Goal: Task Accomplishment & Management: Use online tool/utility

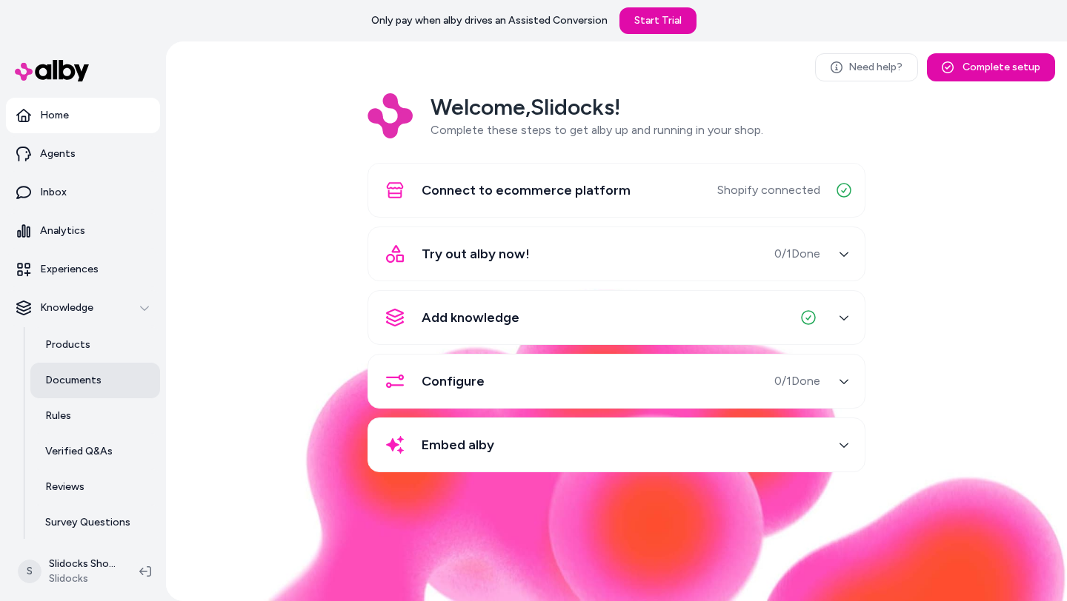
scroll to position [40, 0]
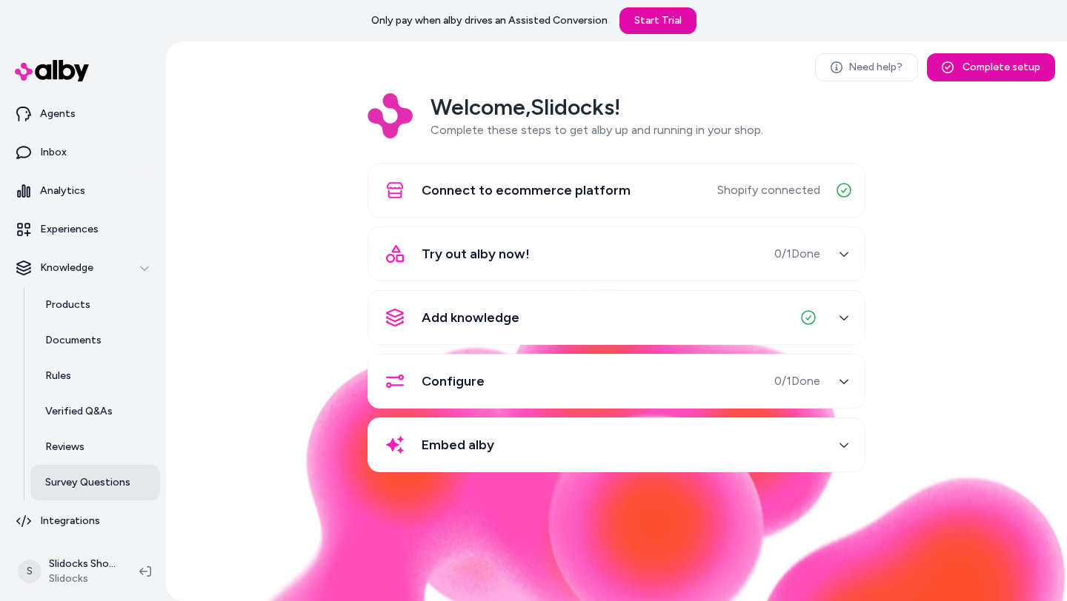
click at [87, 485] on p "Survey Questions" at bounding box center [87, 482] width 85 height 15
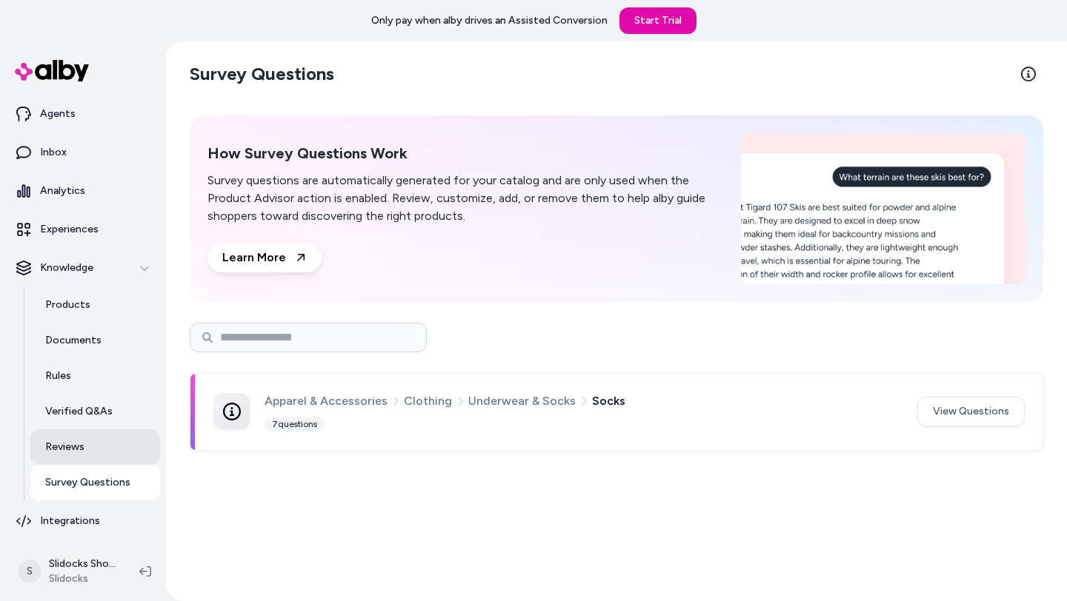
click at [84, 446] on link "Reviews" at bounding box center [95, 448] width 130 height 36
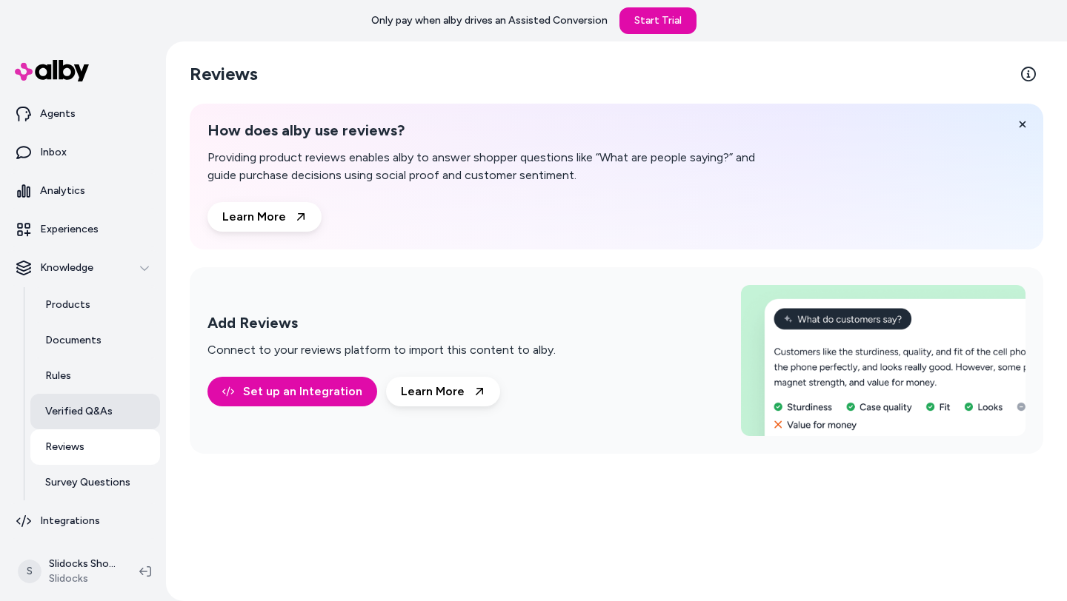
click at [89, 405] on p "Verified Q&As" at bounding box center [78, 411] width 67 height 15
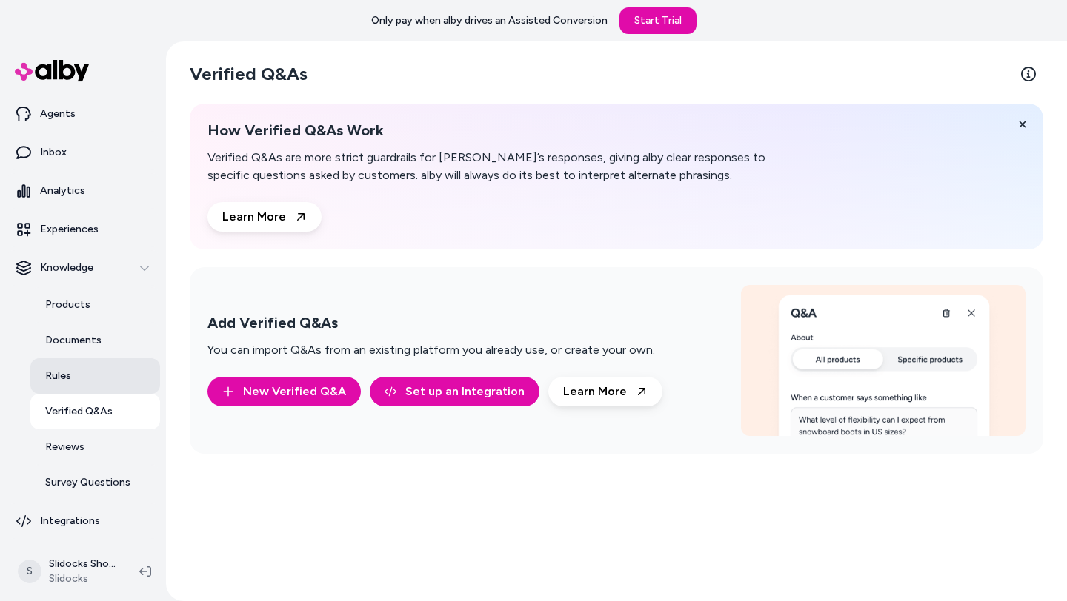
click at [85, 383] on link "Rules" at bounding box center [95, 376] width 130 height 36
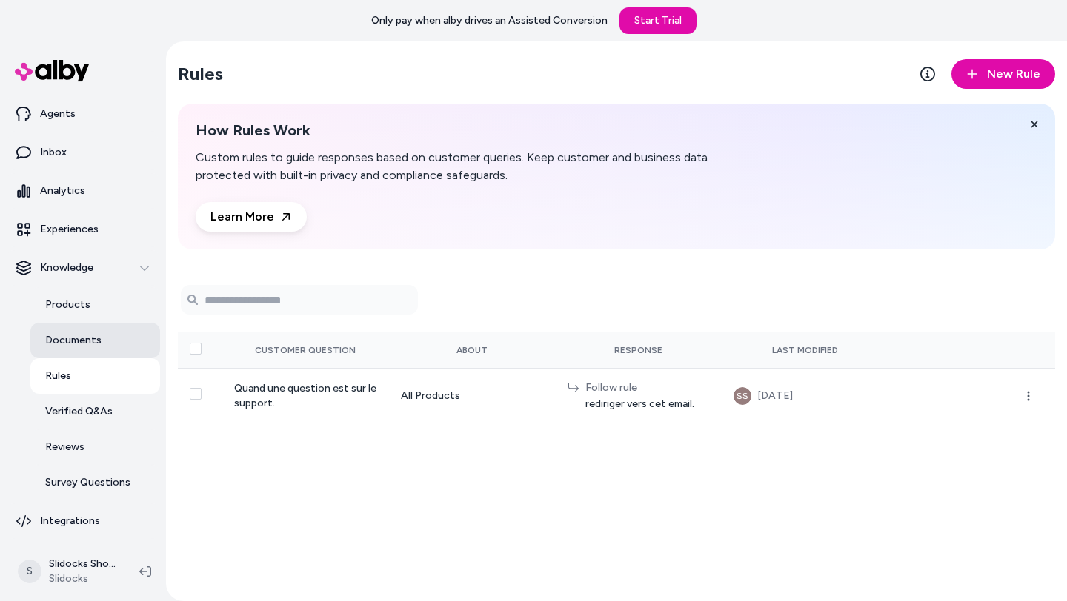
click at [97, 344] on p "Documents" at bounding box center [73, 340] width 56 height 15
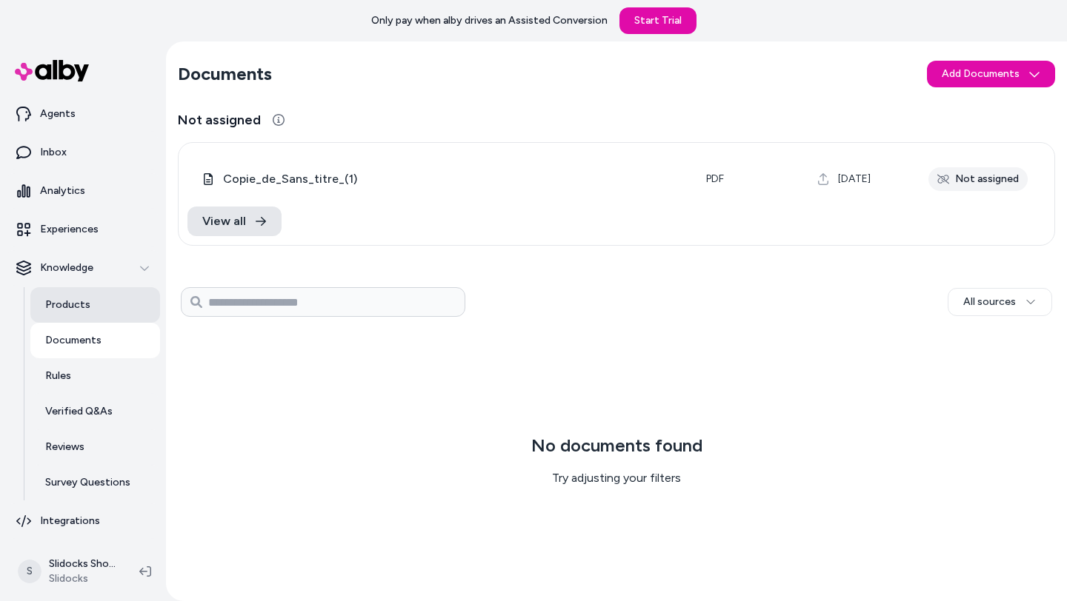
click at [97, 310] on link "Products" at bounding box center [95, 305] width 130 height 36
click at [99, 230] on link "Experiences" at bounding box center [83, 230] width 154 height 36
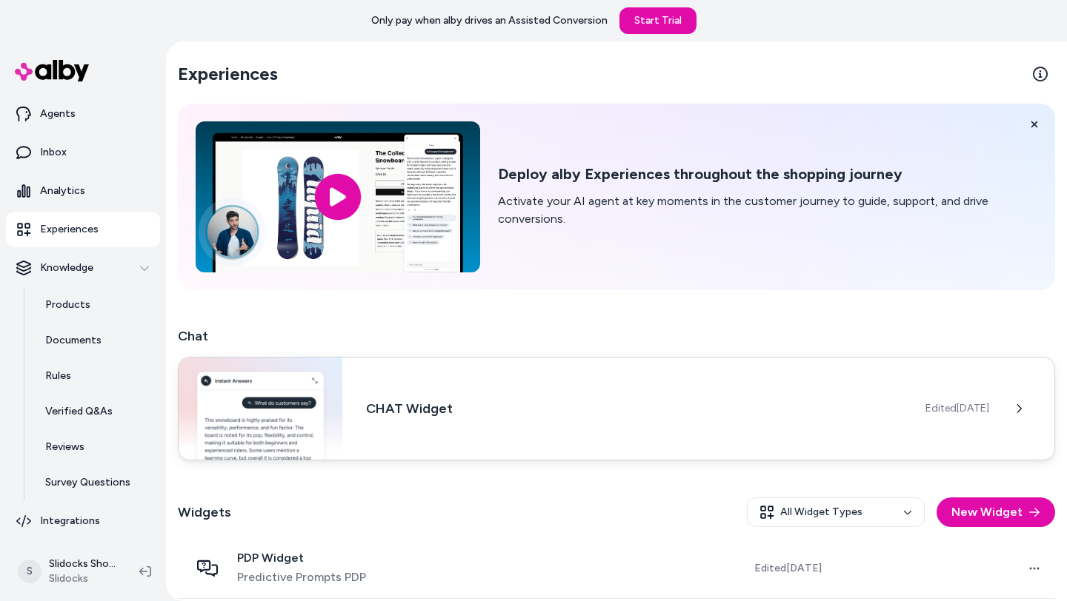
scroll to position [69, 0]
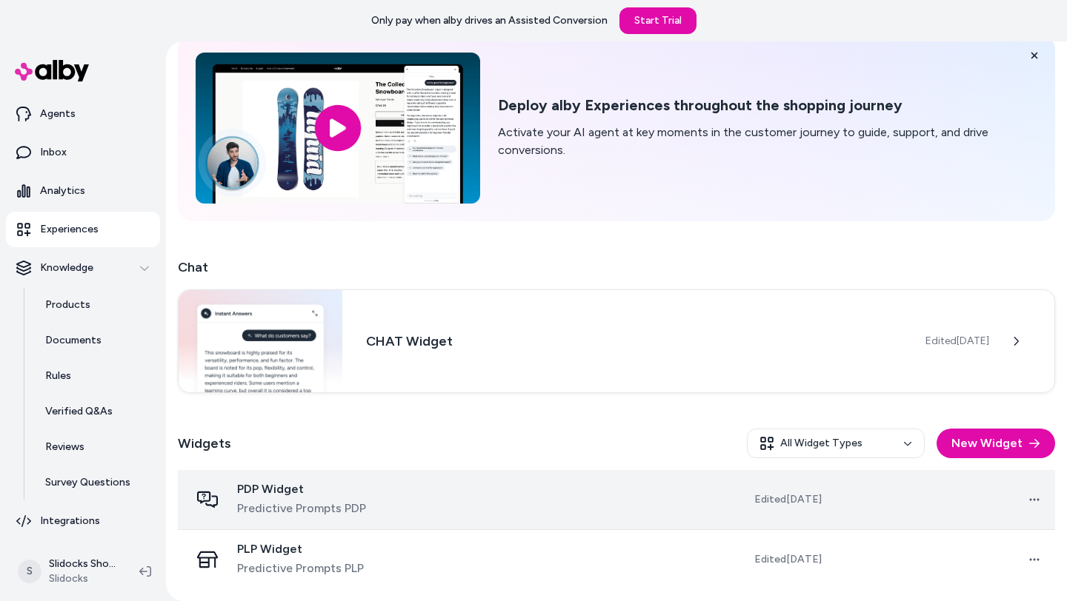
click at [287, 494] on span "PDP Widget" at bounding box center [301, 489] width 129 height 15
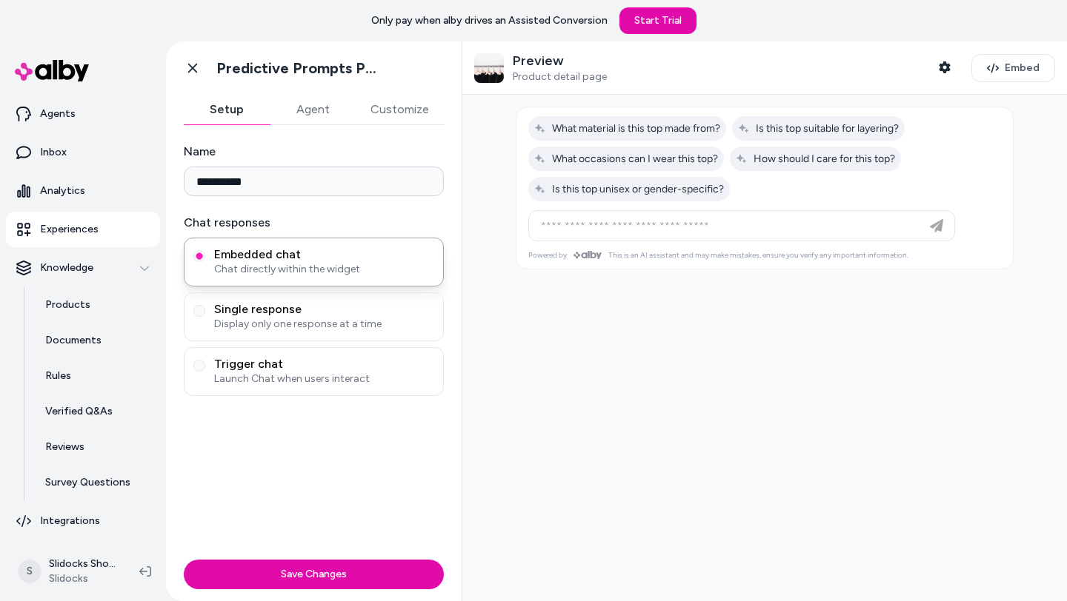
click at [308, 113] on button "Agent" at bounding box center [313, 110] width 86 height 30
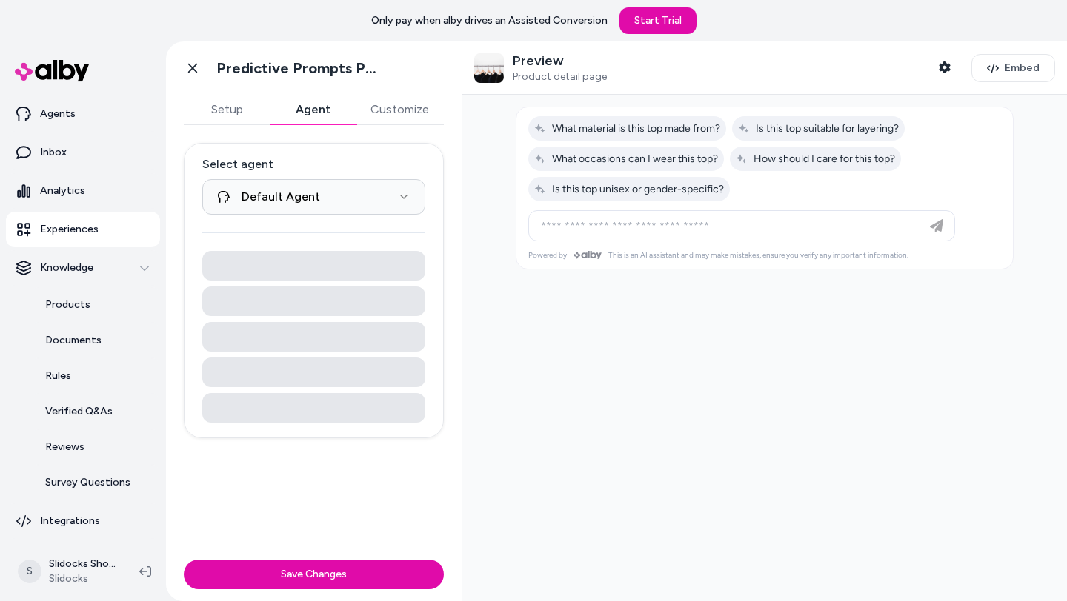
click at [236, 111] on button "Setup" at bounding box center [227, 110] width 86 height 30
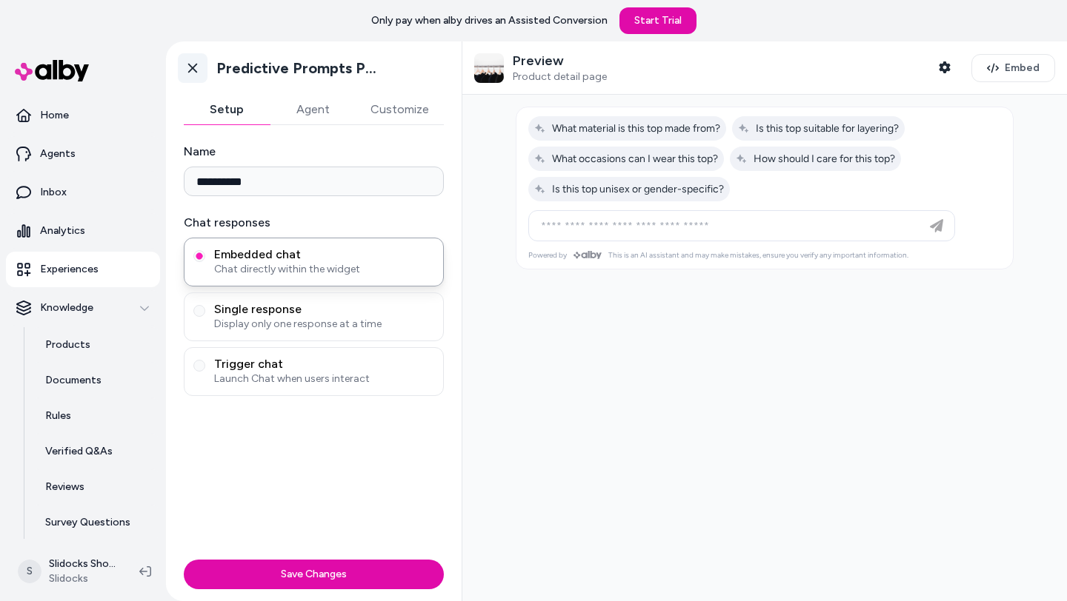
click at [193, 66] on icon at bounding box center [192, 69] width 9 height 10
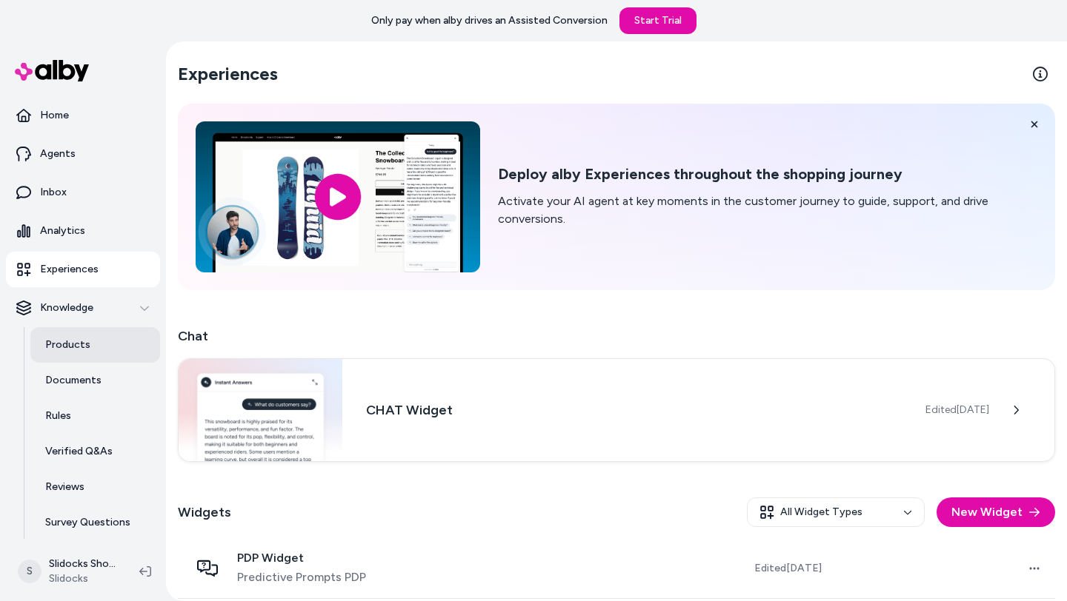
click at [92, 347] on link "Products" at bounding box center [95, 345] width 130 height 36
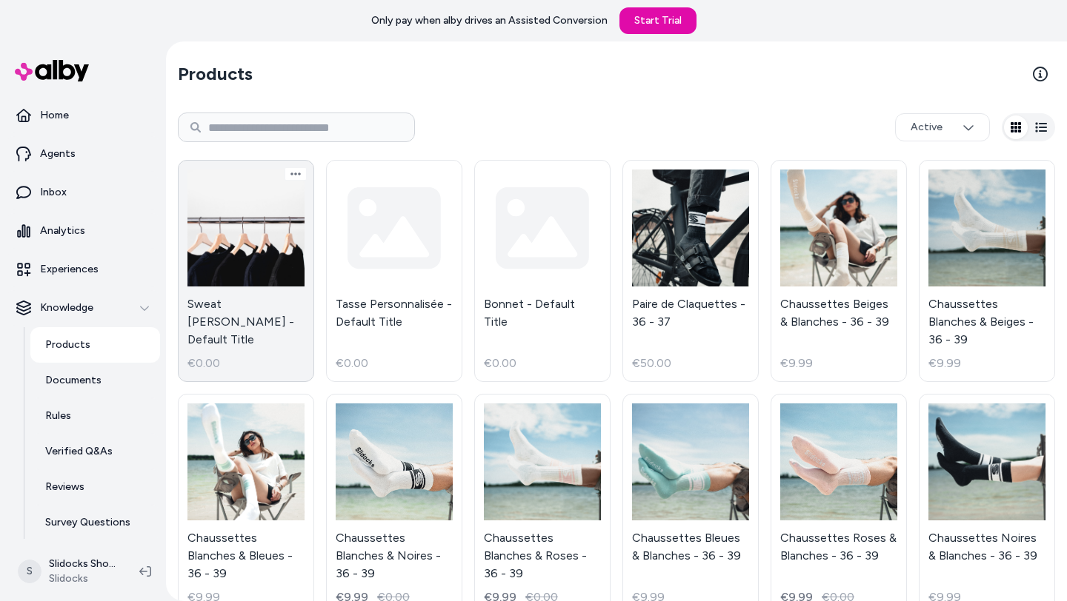
click at [251, 246] on link "Sweat [PERSON_NAME] - Default Title €0.00" at bounding box center [246, 271] width 136 height 222
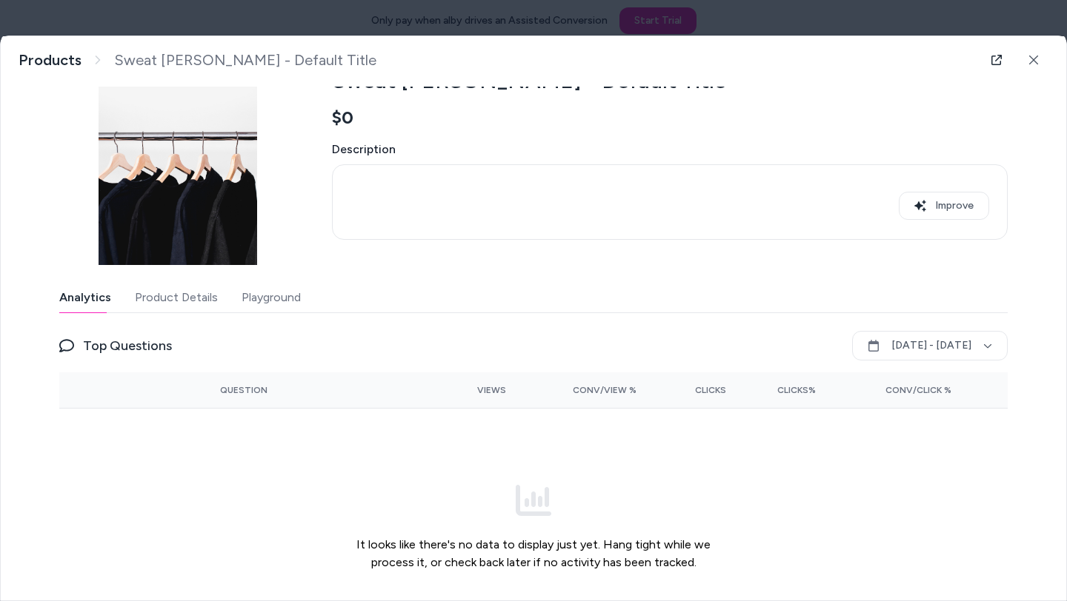
scroll to position [104, 0]
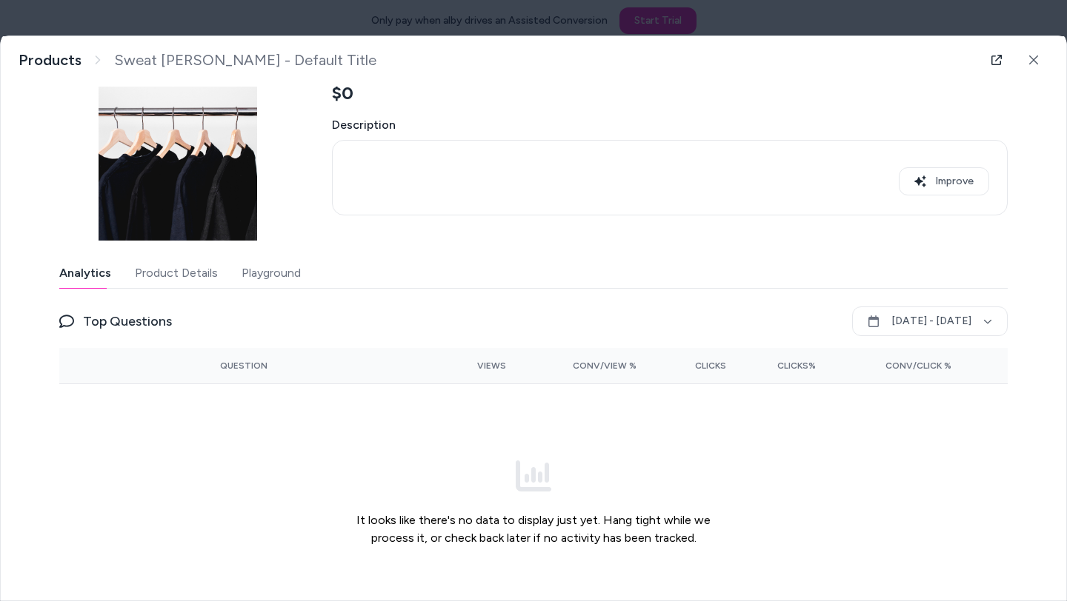
click at [171, 277] on button "Product Details" at bounding box center [176, 273] width 83 height 30
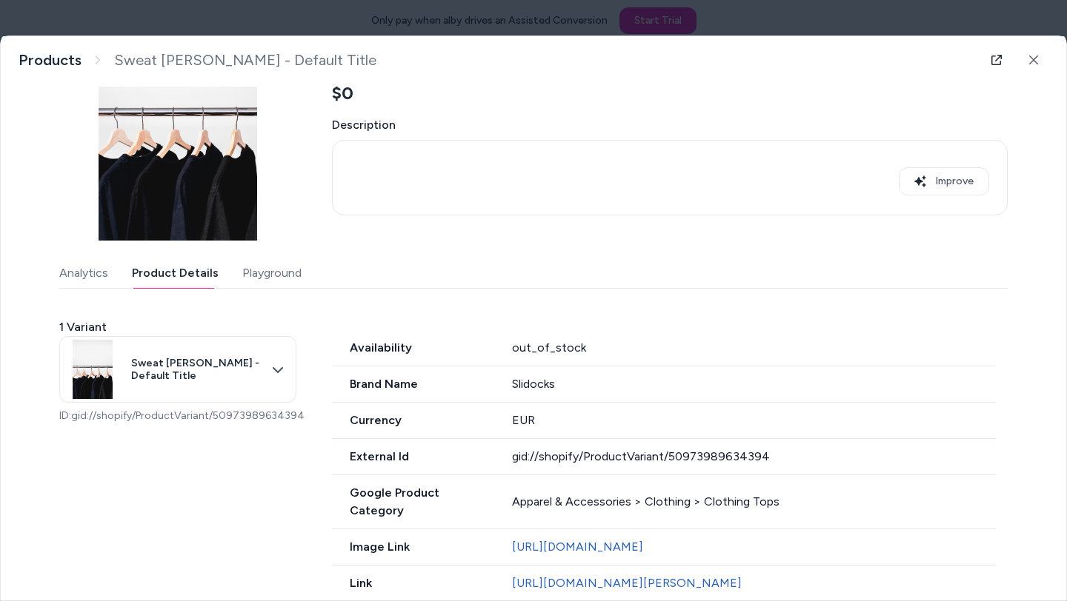
click at [261, 280] on button "Playground" at bounding box center [271, 273] width 59 height 30
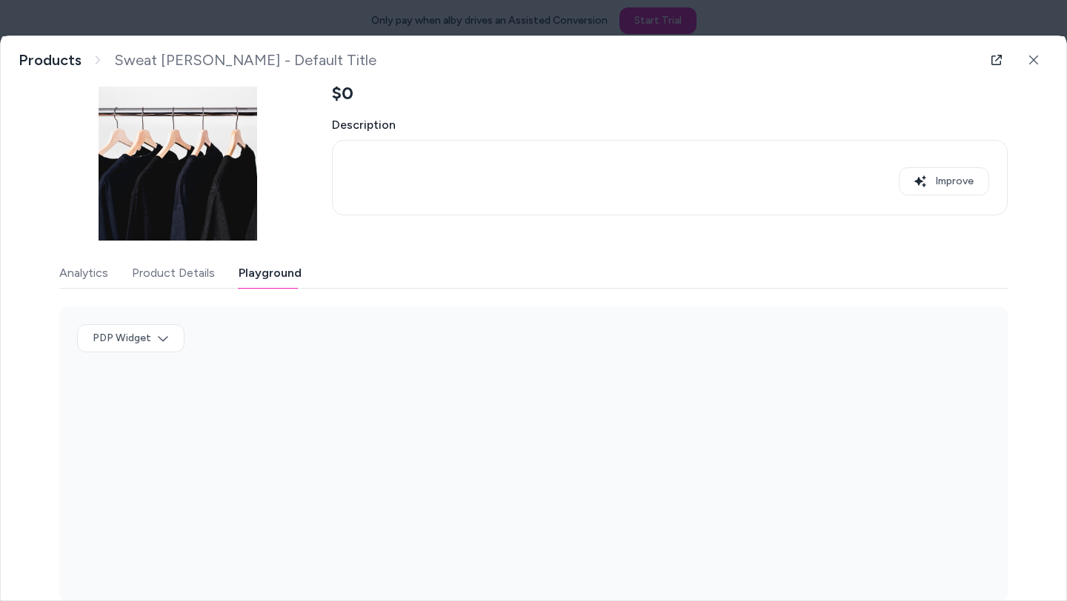
click at [97, 285] on button "Analytics" at bounding box center [83, 273] width 49 height 30
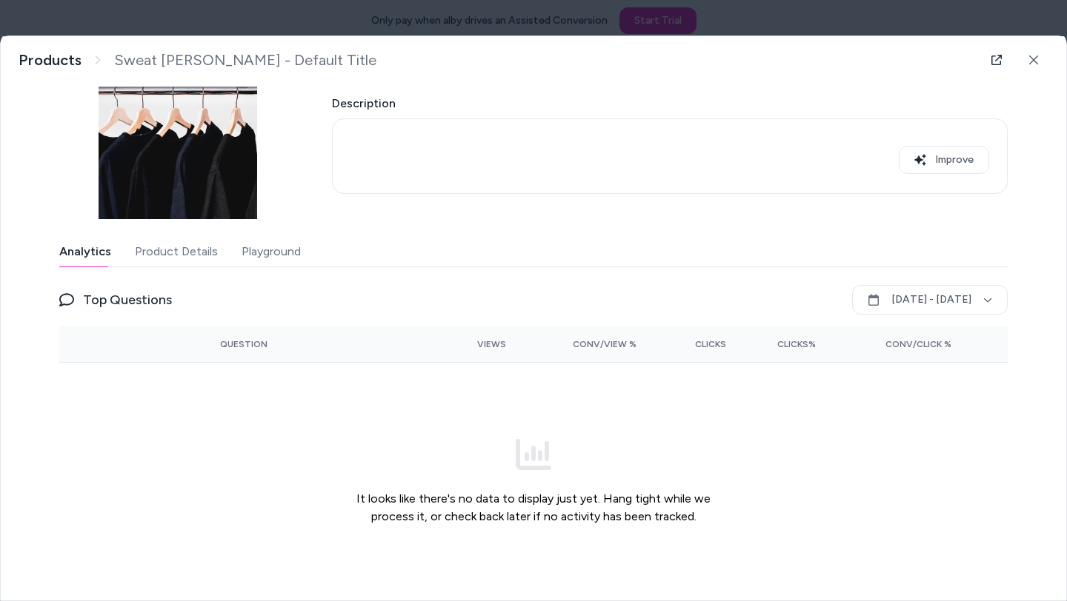
scroll to position [147, 0]
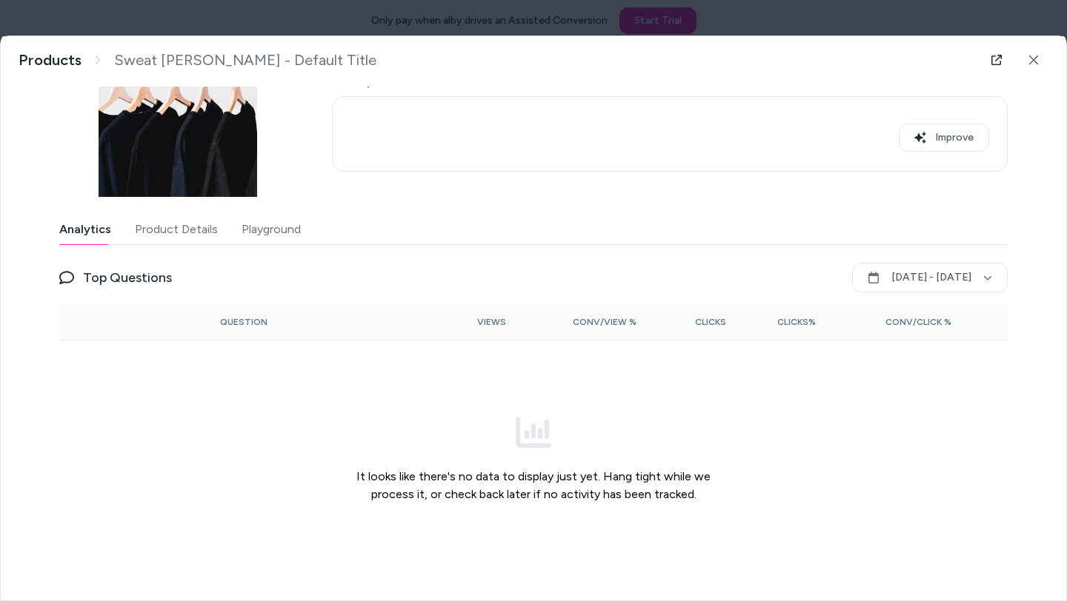
click at [159, 239] on button "Product Details" at bounding box center [176, 230] width 83 height 30
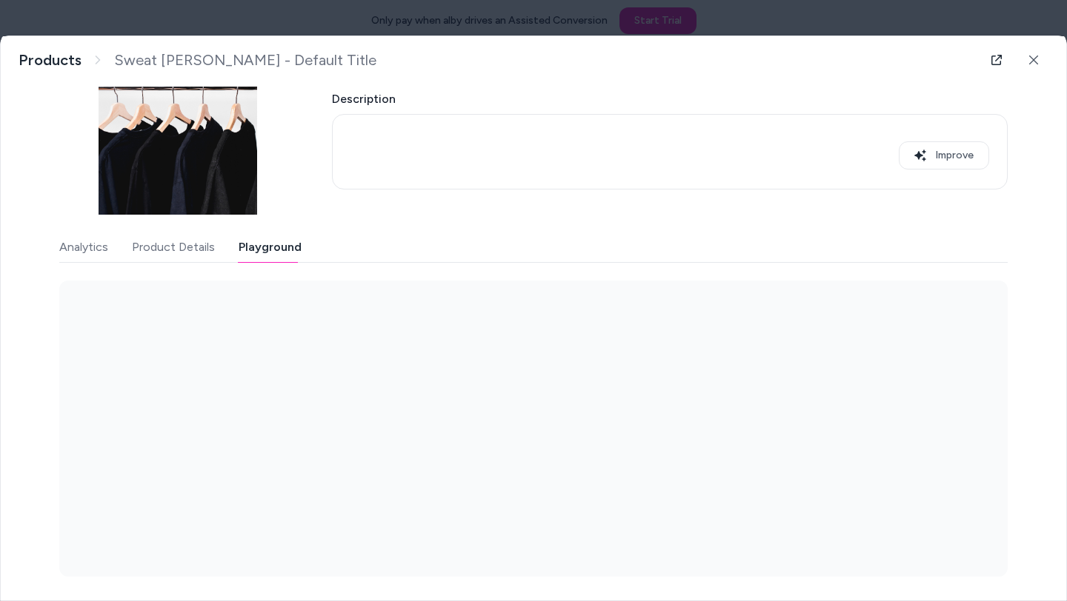
scroll to position [130, 0]
click at [263, 234] on button "Playground" at bounding box center [269, 248] width 63 height 30
click at [81, 248] on button "Analytics" at bounding box center [83, 248] width 49 height 30
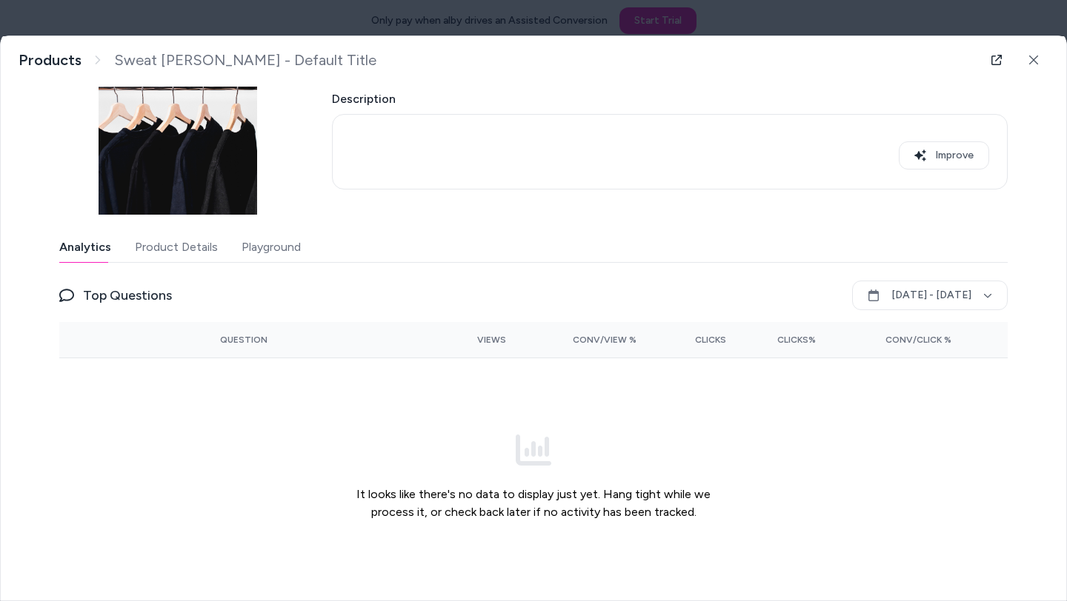
click at [261, 253] on button "Playground" at bounding box center [270, 248] width 59 height 30
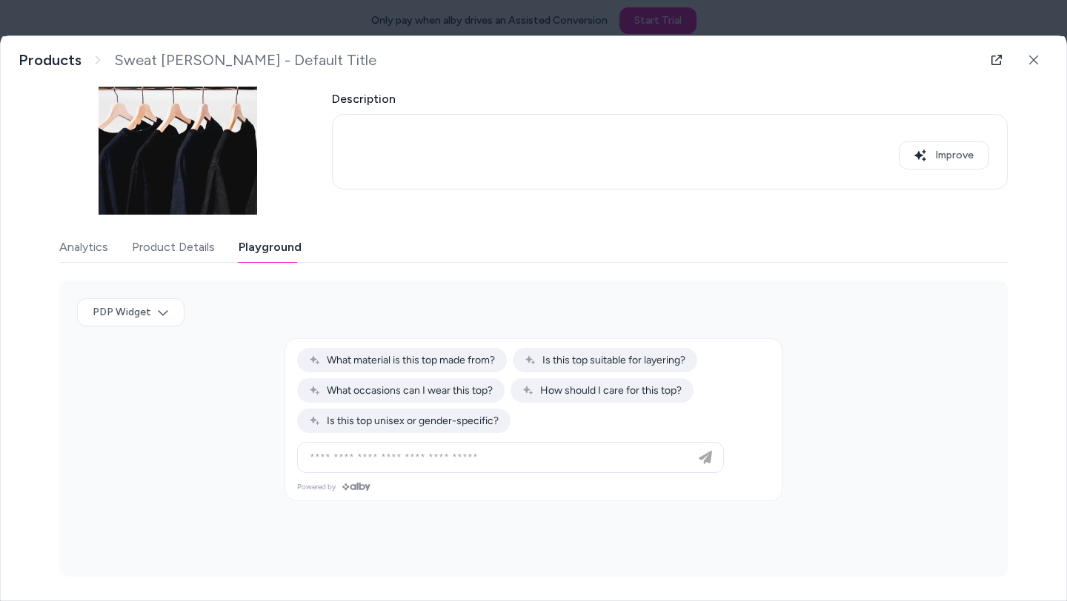
click at [159, 314] on body "Only pay when alby drives an Assisted Conversion Start Trial Home Agents Inbox …" at bounding box center [533, 300] width 1067 height 601
click at [266, 292] on div at bounding box center [533, 300] width 1067 height 601
click at [365, 398] on button "What occasions can I wear this top?" at bounding box center [400, 390] width 207 height 24
type input "**********"
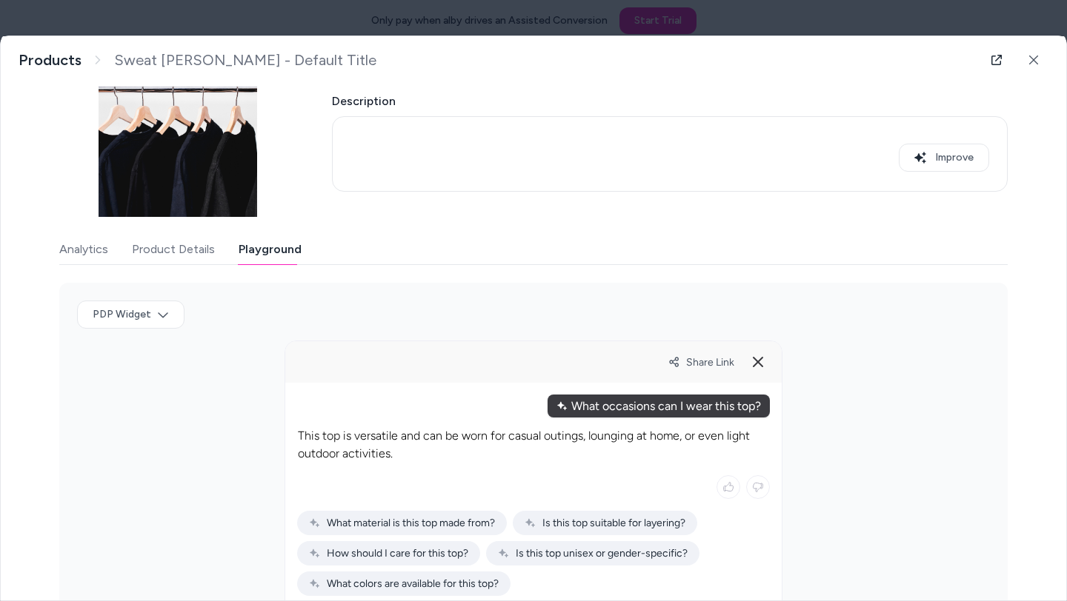
scroll to position [0, 0]
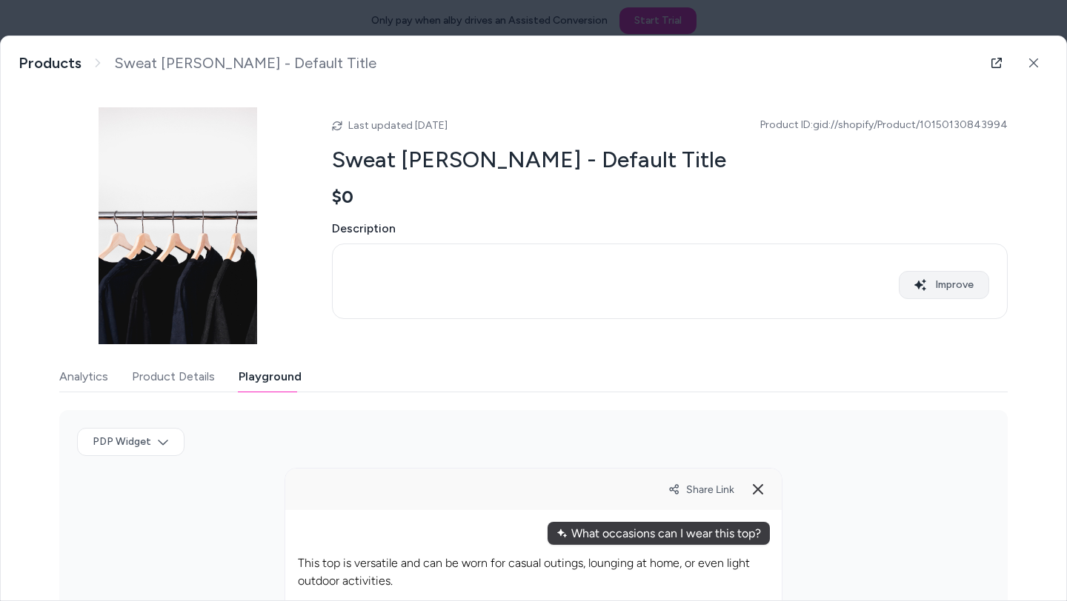
click at [947, 278] on button "Improve" at bounding box center [943, 285] width 90 height 28
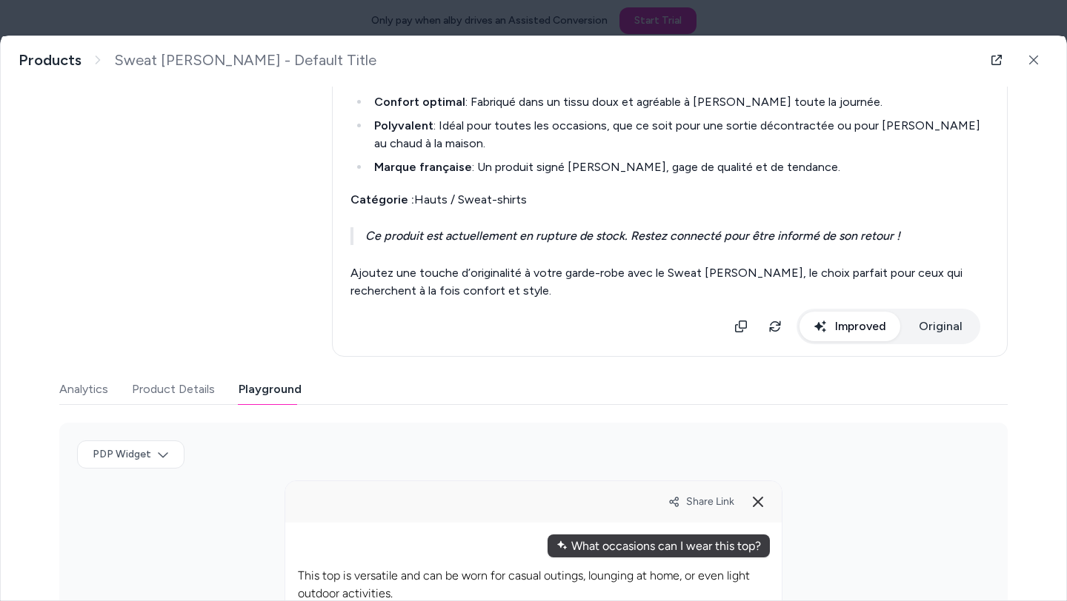
scroll to position [326, 0]
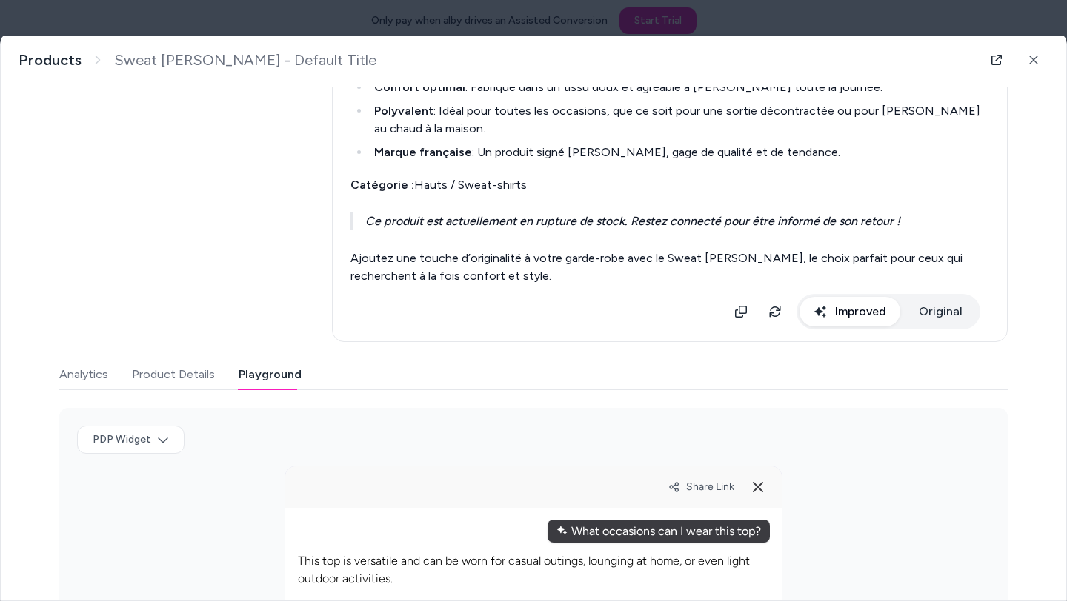
click at [937, 316] on div "Sweat [PERSON_NAME] par Slidocks Découvrez le Sweat [PERSON_NAME], une pièce in…" at bounding box center [669, 130] width 675 height 424
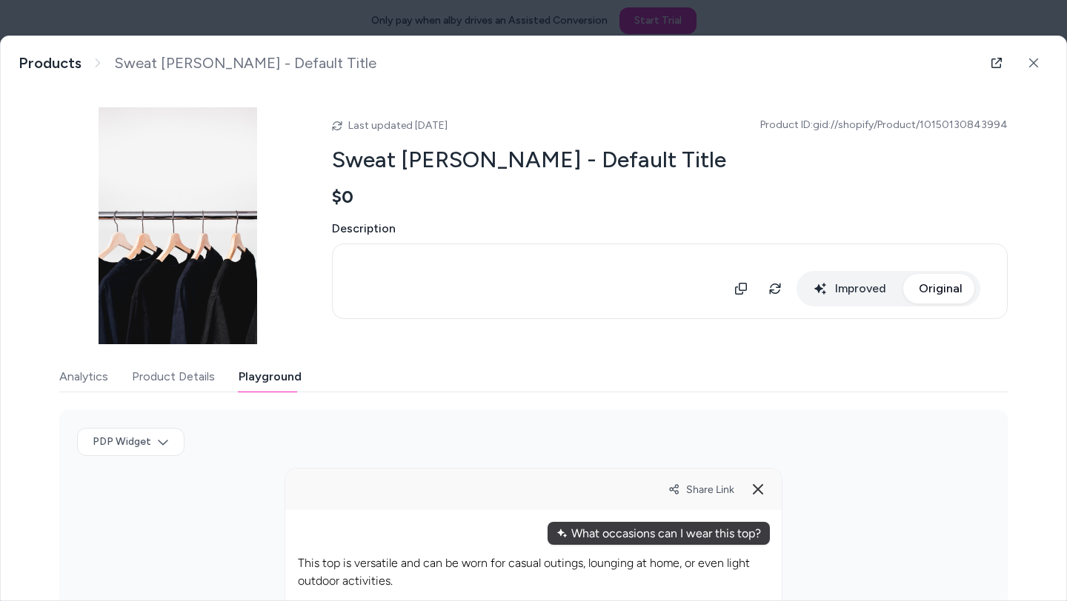
click at [854, 287] on div "Improved Original" at bounding box center [669, 281] width 638 height 50
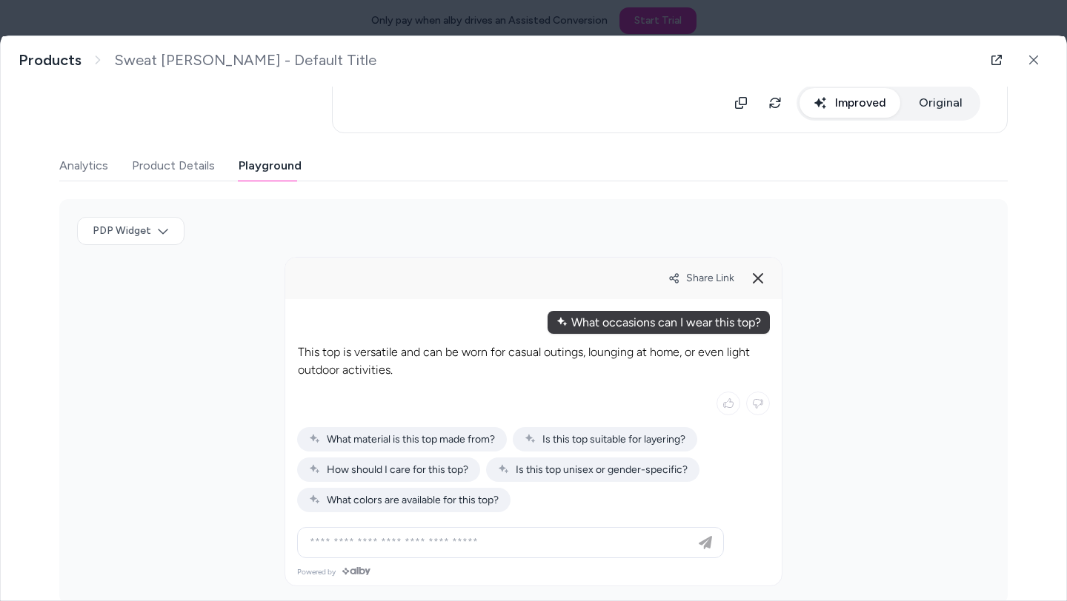
scroll to position [534, 0]
click at [170, 164] on button "Product Details" at bounding box center [173, 167] width 83 height 30
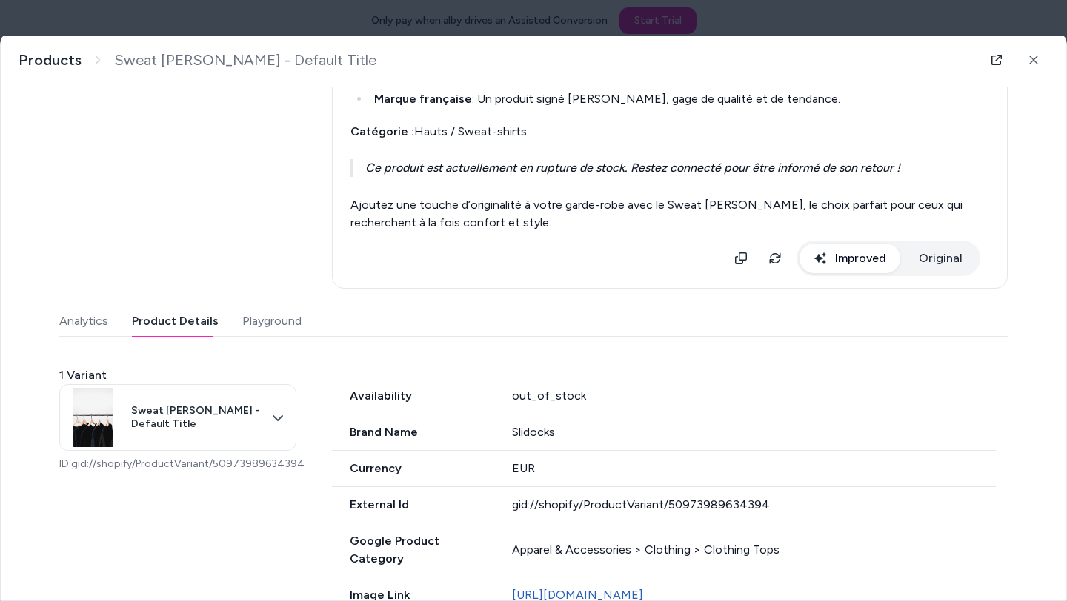
scroll to position [296, 0]
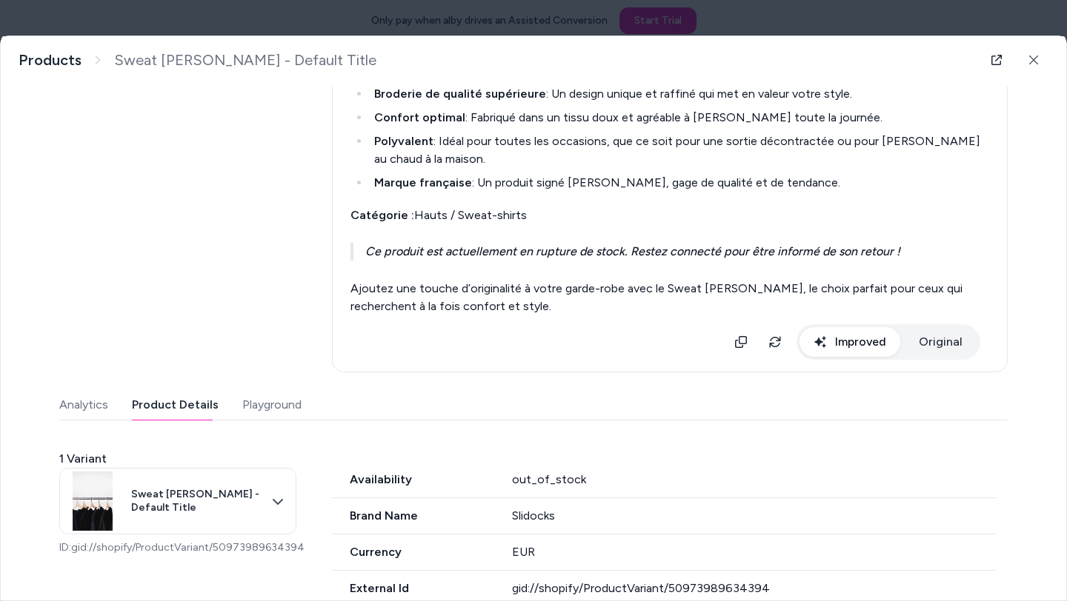
click at [90, 408] on button "Analytics" at bounding box center [83, 405] width 49 height 30
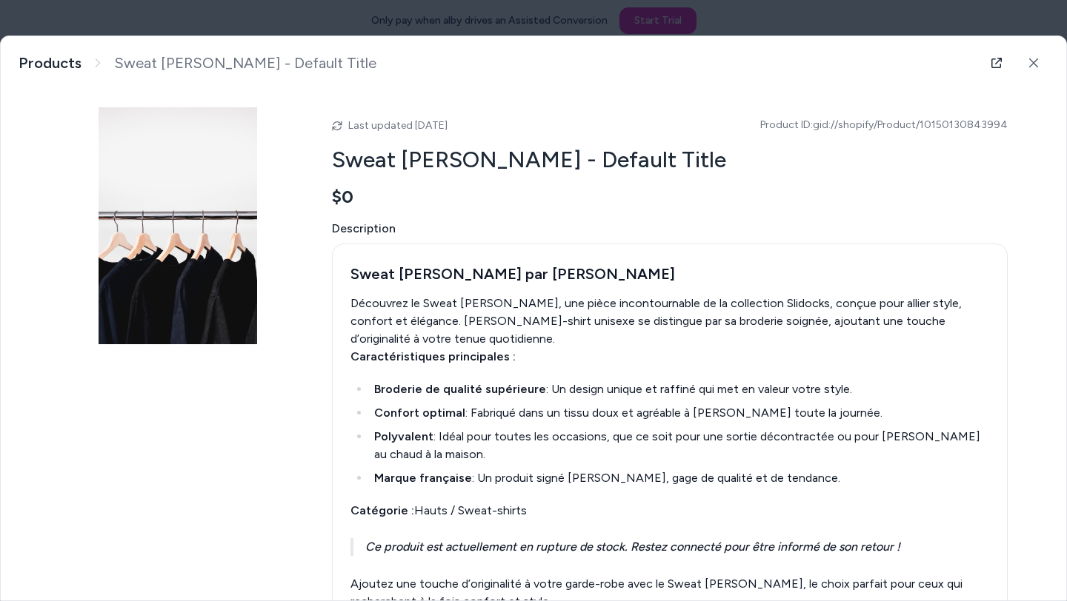
scroll to position [0, 0]
click at [1033, 61] on icon at bounding box center [1033, 63] width 9 height 9
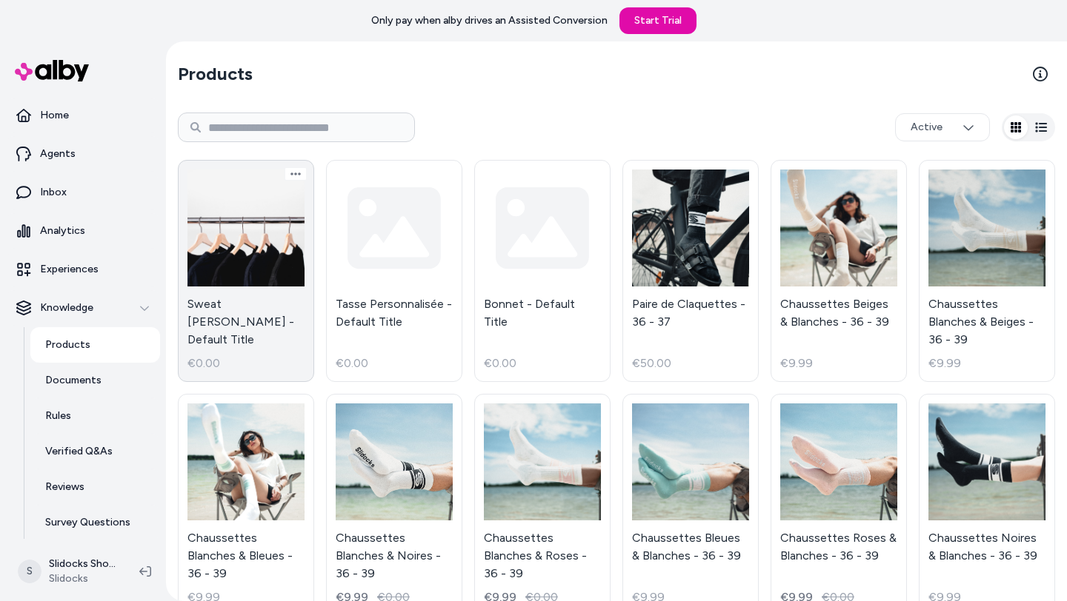
click at [261, 216] on link "Sweat [PERSON_NAME] - Default Title €0.00" at bounding box center [246, 271] width 136 height 222
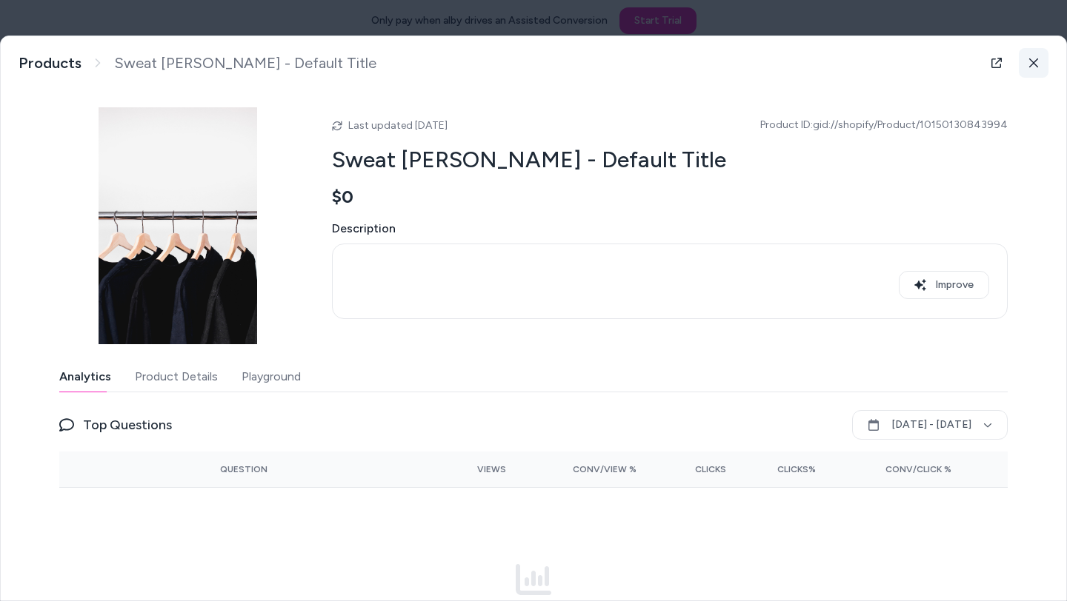
click at [1038, 64] on icon at bounding box center [1033, 63] width 10 height 10
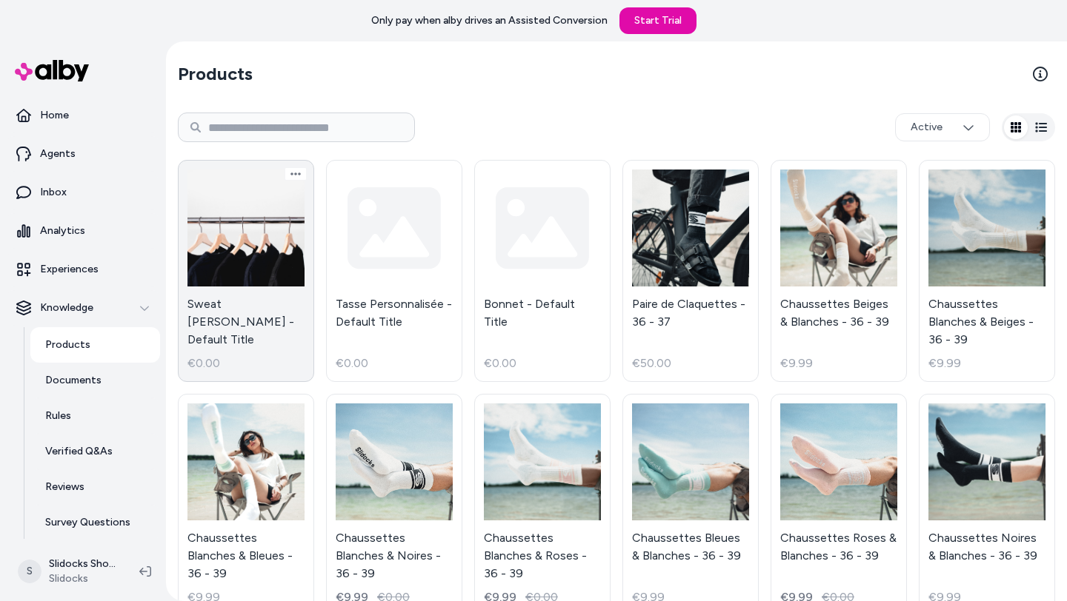
click at [229, 279] on link "Sweat [PERSON_NAME] - Default Title €0.00" at bounding box center [246, 271] width 136 height 222
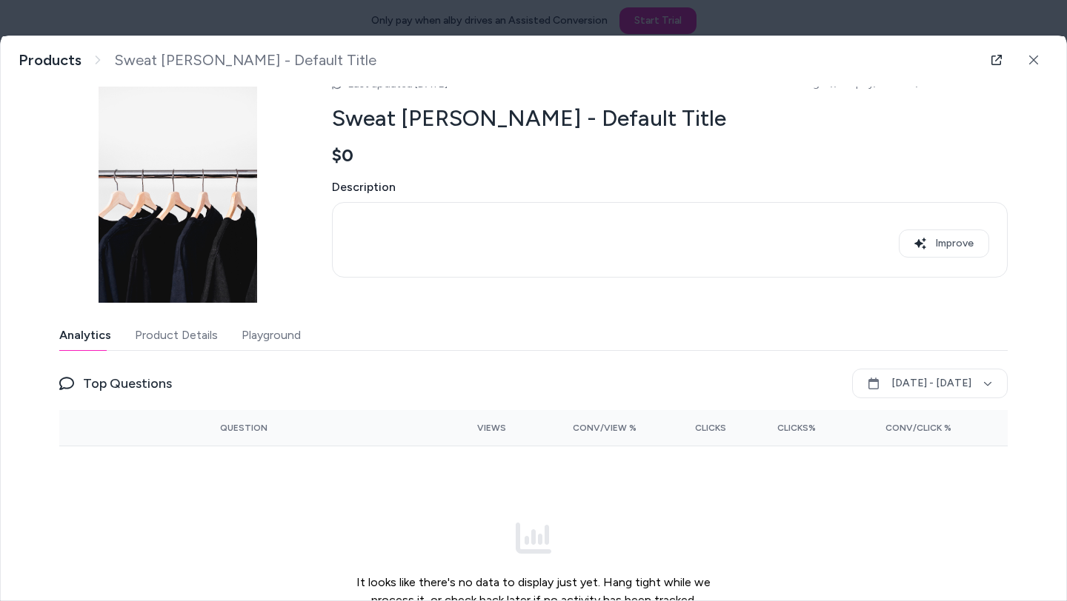
scroll to position [42, 0]
click at [174, 336] on button "Product Details" at bounding box center [176, 335] width 83 height 30
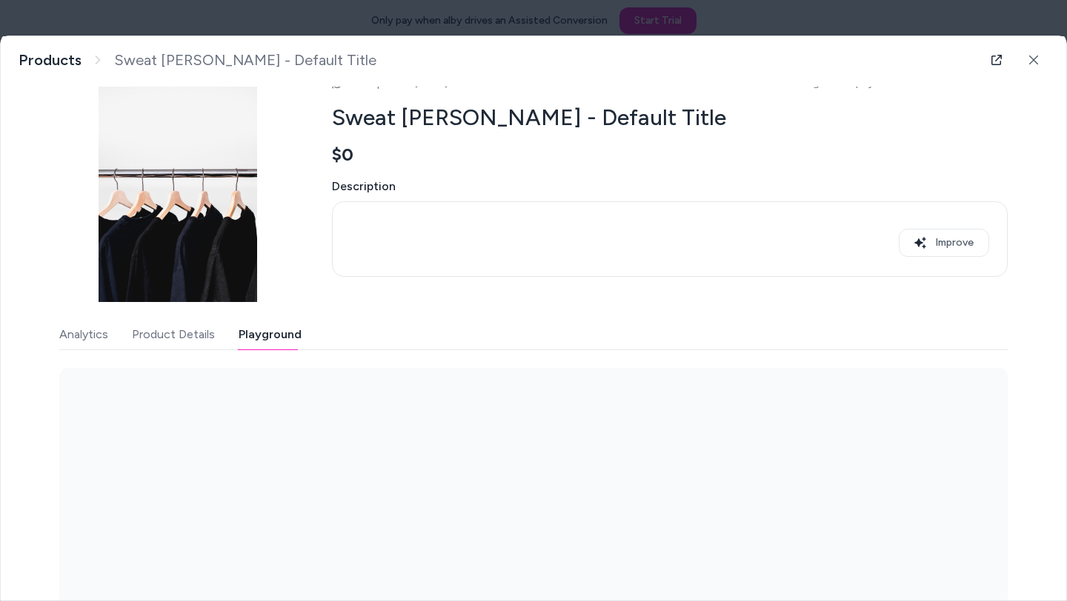
click at [271, 330] on button "Playground" at bounding box center [269, 335] width 63 height 30
click at [167, 334] on button "Product Details" at bounding box center [173, 335] width 83 height 30
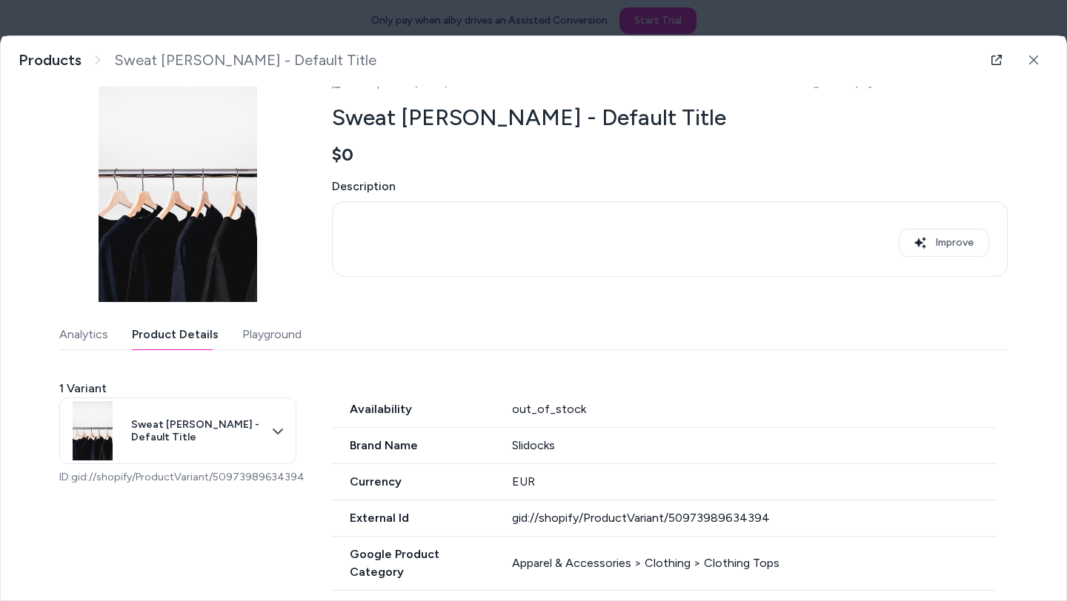
click at [72, 320] on button "Analytics" at bounding box center [83, 335] width 49 height 30
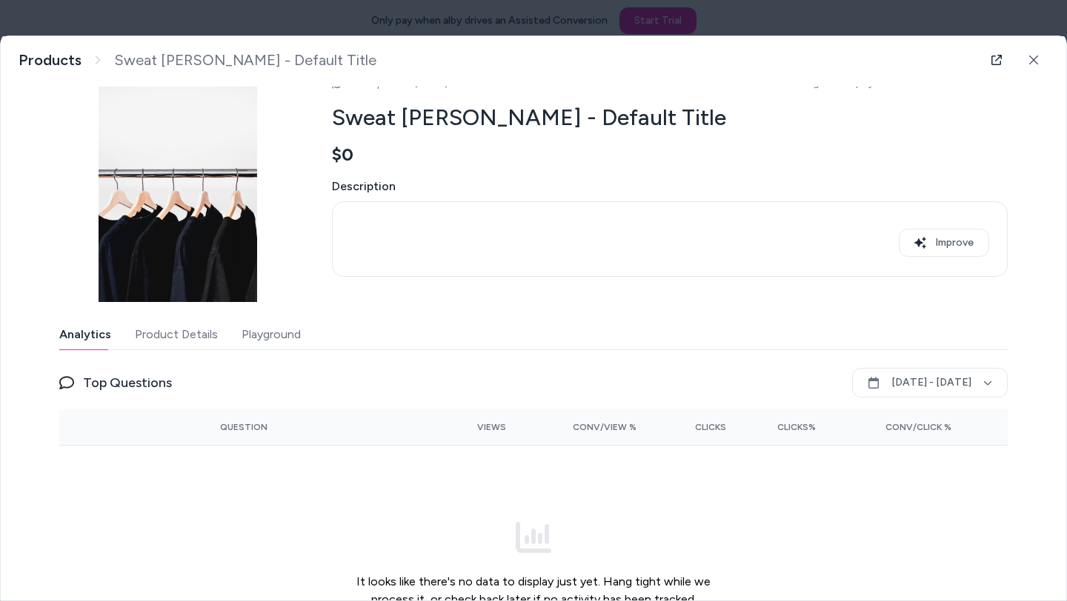
click at [278, 334] on button "Playground" at bounding box center [270, 335] width 59 height 30
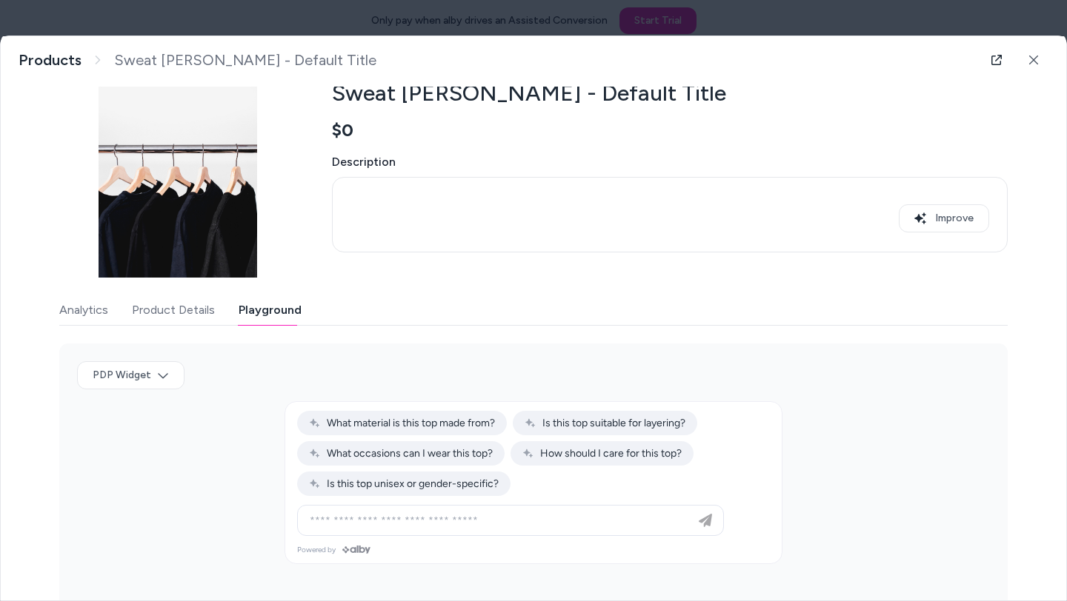
scroll to position [0, 0]
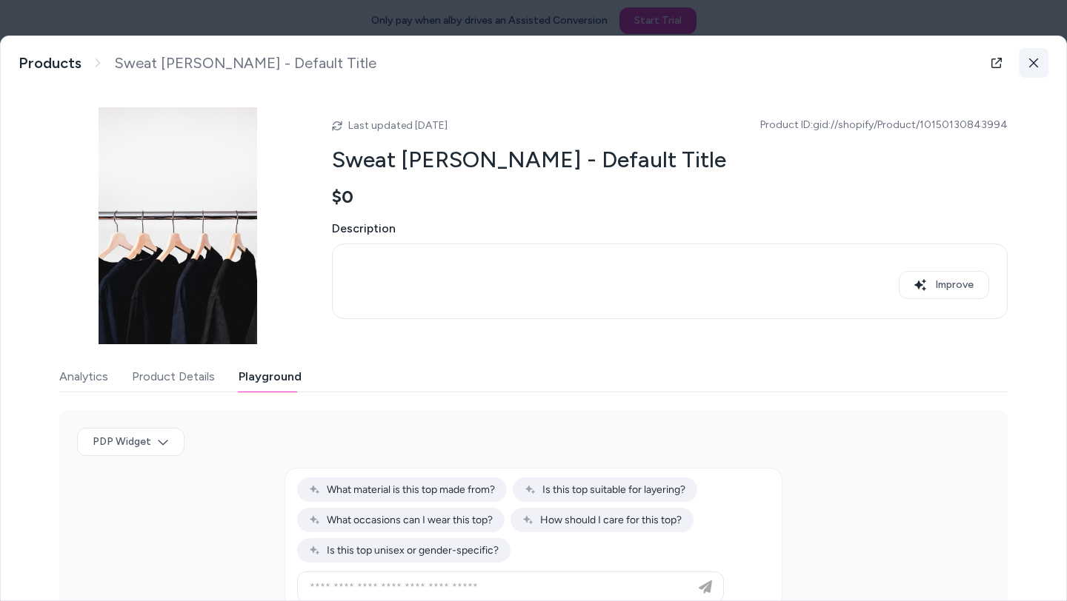
click at [1035, 66] on icon at bounding box center [1033, 63] width 10 height 10
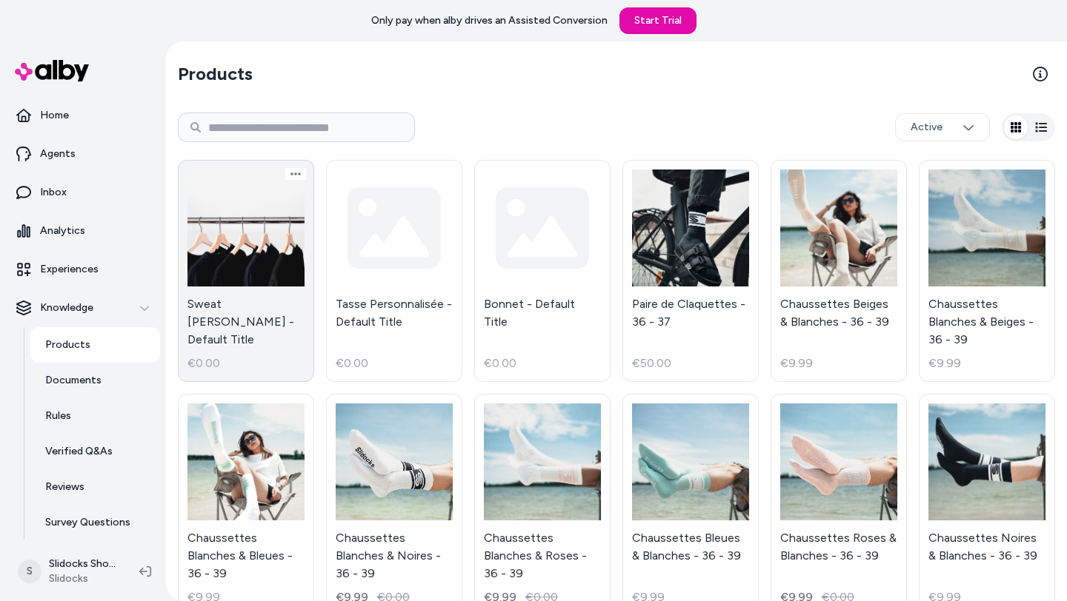
click at [237, 247] on link "Sweat [PERSON_NAME] - Default Title €0.00" at bounding box center [246, 271] width 136 height 222
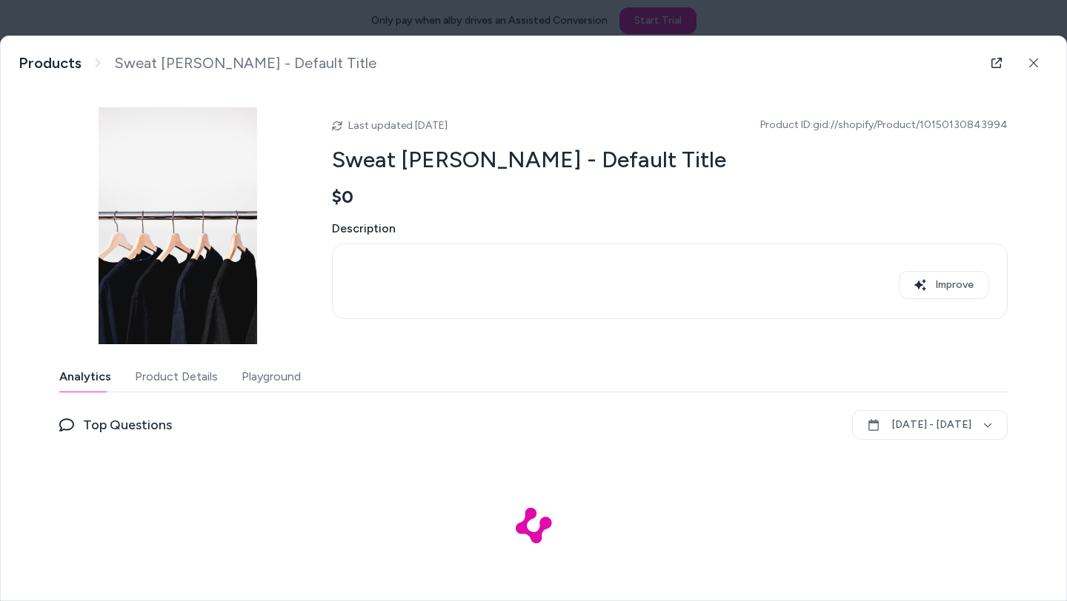
click at [273, 383] on button "Playground" at bounding box center [270, 377] width 59 height 30
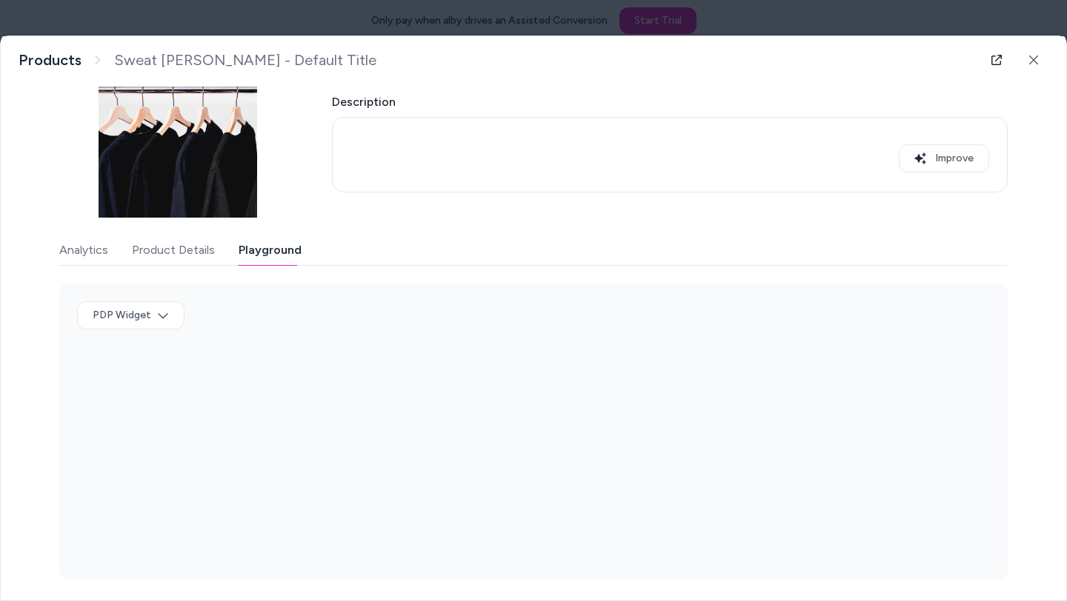
scroll to position [130, 0]
